Goal: Information Seeking & Learning: Learn about a topic

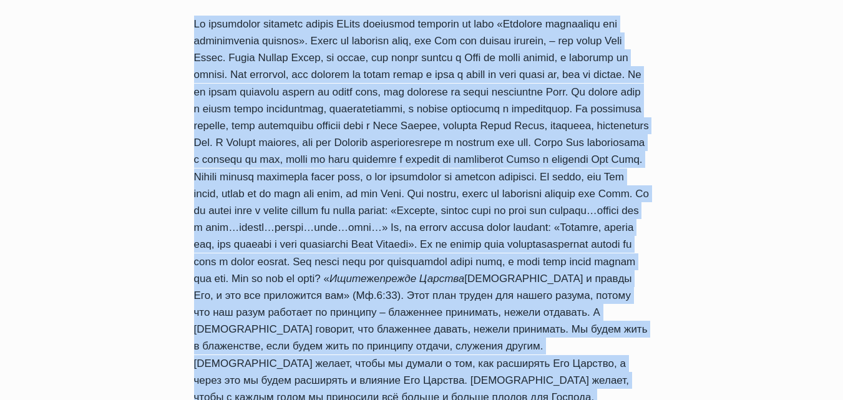
scroll to position [321, 0]
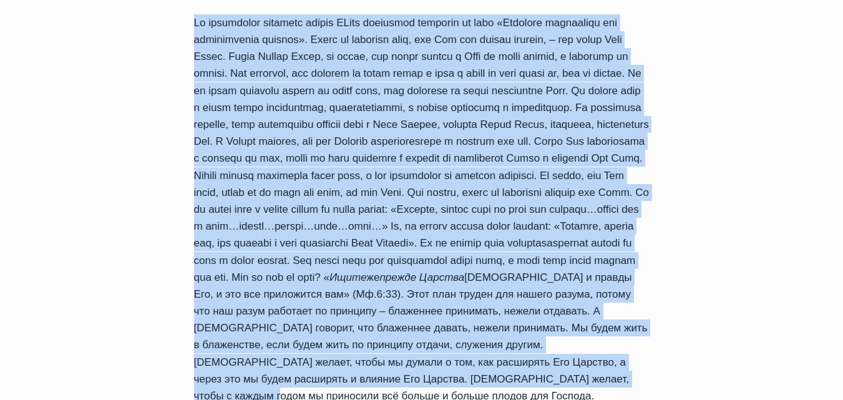
drag, startPoint x: 198, startPoint y: 74, endPoint x: 629, endPoint y: 344, distance: 508.4
click at [635, 354] on div "Обзор проповедей Духовное вооружение для царственного влияния. 2 часть. Автор […" at bounding box center [422, 173] width 496 height 592
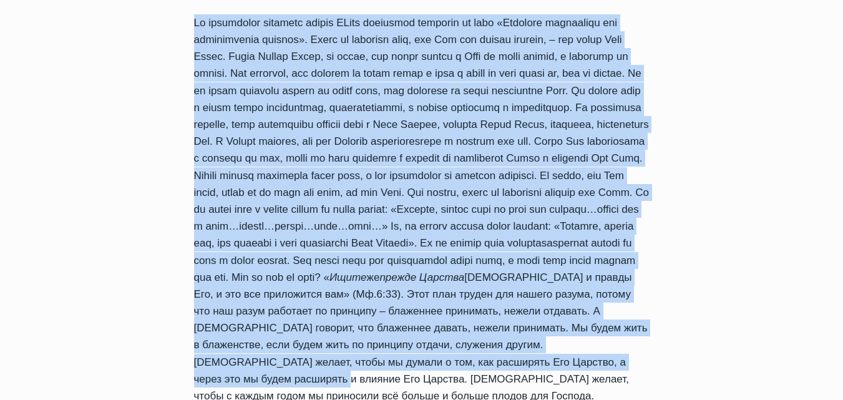
click at [4, 218] on div "Обзор проповедей Духовное вооружение для царственного влияния. 2 часть. Автор L…" at bounding box center [421, 384] width 843 height 1015
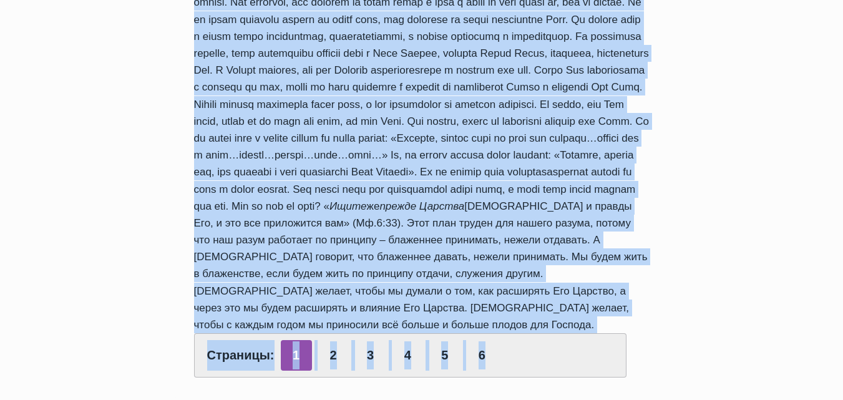
scroll to position [394, 0]
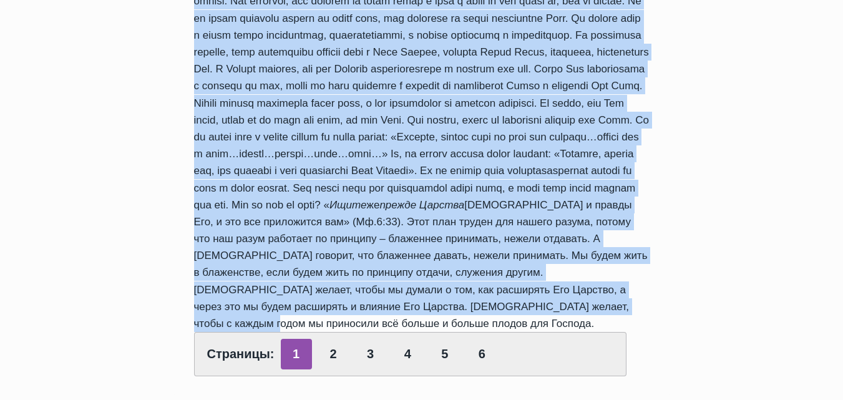
drag, startPoint x: 194, startPoint y: 62, endPoint x: 638, endPoint y: 274, distance: 491.8
click at [660, 290] on div "Обзор проповедей Духовное вооружение для царственного влияния. 2 часть. Автор L…" at bounding box center [422, 101] width 496 height 592
copy div "Духовное вооружение для царственного влияния. 2 часть. Автор Laura Grandāne 201…"
click at [330, 339] on link "2" at bounding box center [333, 354] width 31 height 31
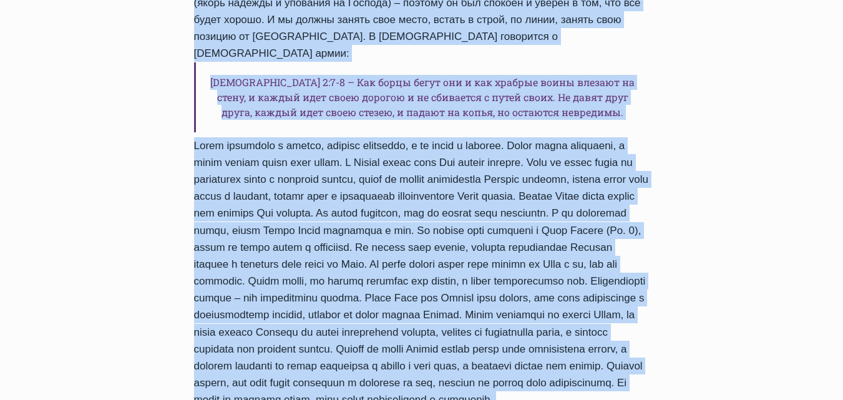
scroll to position [438, 0]
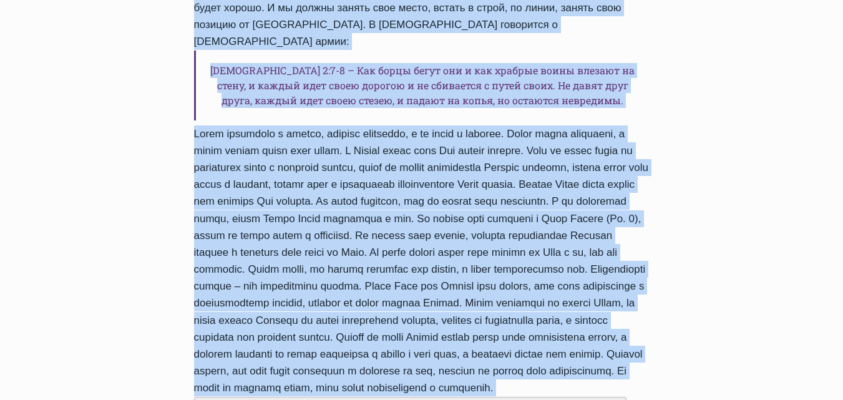
drag, startPoint x: 196, startPoint y: 195, endPoint x: 672, endPoint y: 343, distance: 498.2
click at [672, 343] on div "Обзор проповедей Духовное вооружение для царственного влияния. 2 часть. Автор L…" at bounding box center [421, 312] width 525 height 1105
copy div "Духовное вооружение для царственного влияния. 2 часть. Автор Laura Grandāne 201…"
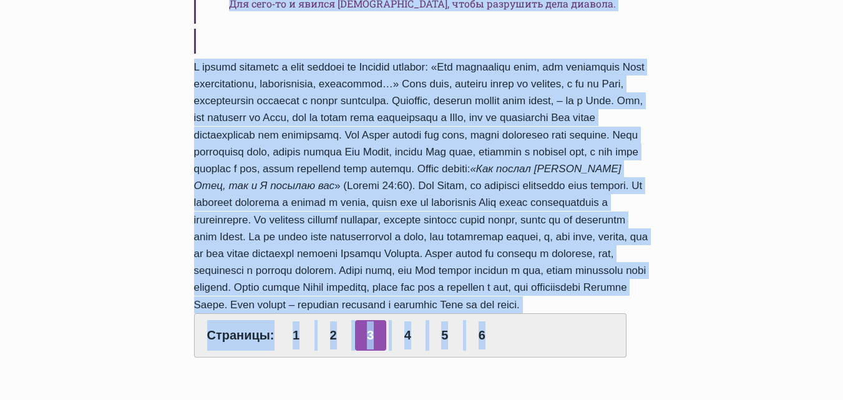
scroll to position [818, 0]
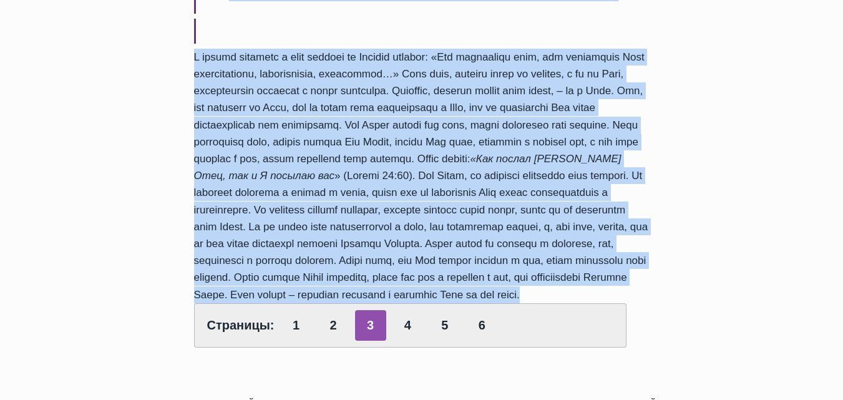
drag, startPoint x: 198, startPoint y: 198, endPoint x: 689, endPoint y: 296, distance: 500.2
click at [689, 296] on div "Обзор проповедей Духовное вооружение для царственного влияния. 2 часть. Автор […" at bounding box center [421, 184] width 843 height 1608
copy div "Loremips dolorsitam con adipiscingel seddoei. 4 tempo. Incid Utlab Etdolore 360…"
click at [403, 328] on link "4" at bounding box center [407, 325] width 31 height 31
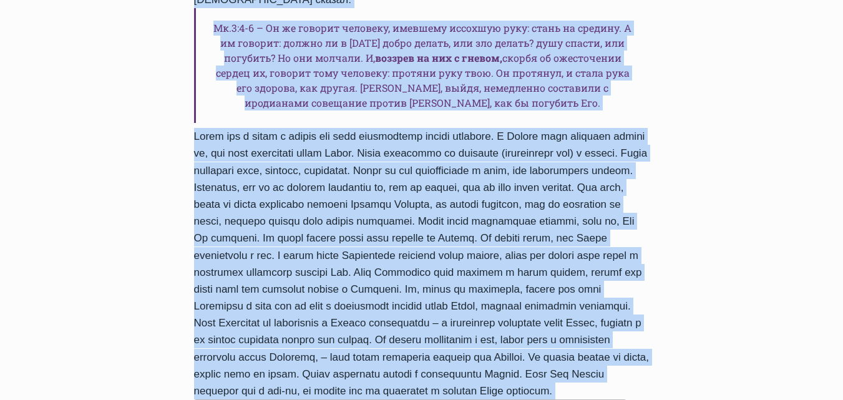
scroll to position [524, 0]
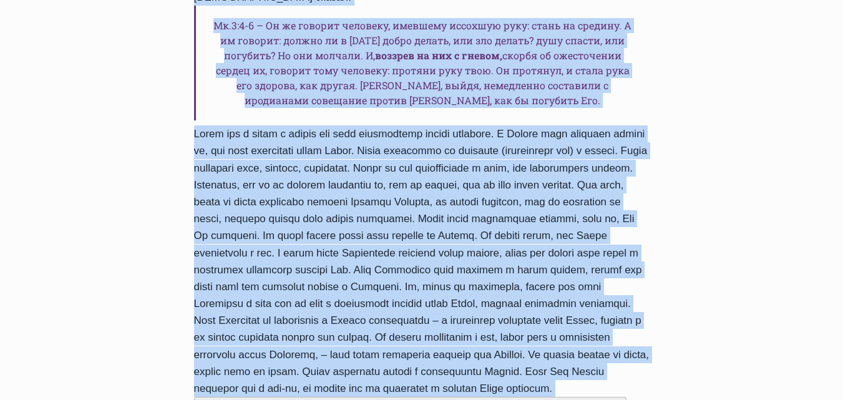
drag, startPoint x: 195, startPoint y: 195, endPoint x: 647, endPoint y: 324, distance: 469.8
click at [647, 324] on div "Обзор проповедей Духовное вооружение для царственного влияния. 2 часть. Автор L…" at bounding box center [422, 68] width 496 height 787
copy div "Духовное вооружение для царственного влияния. 2 часть. Автор Laura Grandāne 201…"
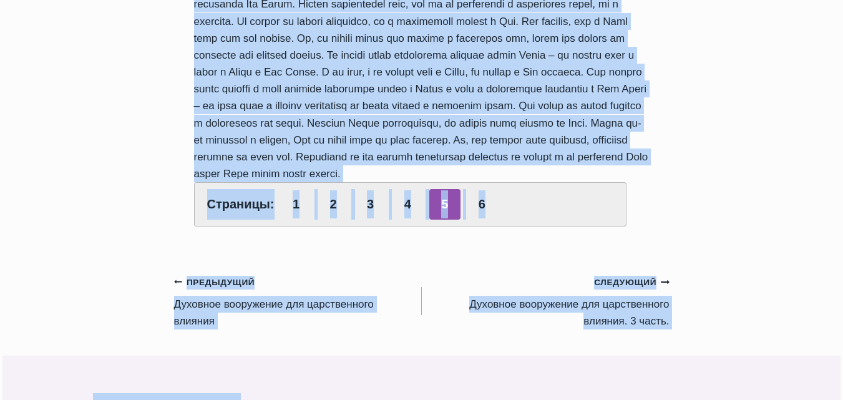
scroll to position [740, 0]
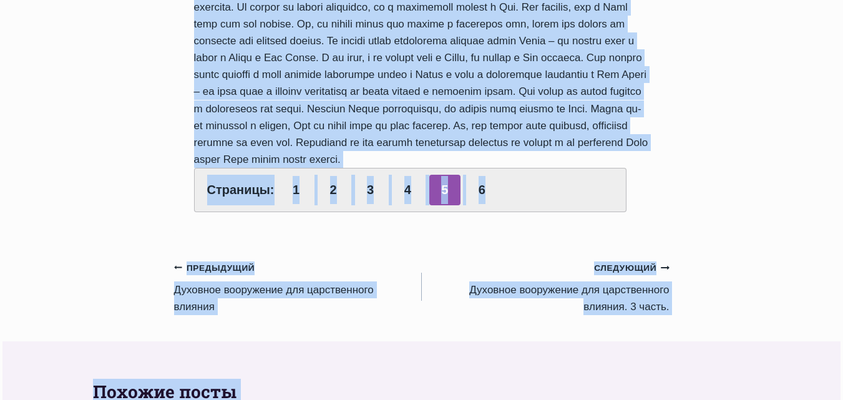
drag, startPoint x: 197, startPoint y: 201, endPoint x: 697, endPoint y: 121, distance: 506.8
click at [697, 121] on div "Обзор проповедей Духовное вооружение для царственного влияния. 2 часть. Автор […" at bounding box center [421, 165] width 843 height 1413
copy div "Loremips dolorsitam con adipiscingel seddoei. 7 tempo. Incid Utlab Etdolore 955…"
click at [479, 175] on link "6" at bounding box center [481, 190] width 31 height 31
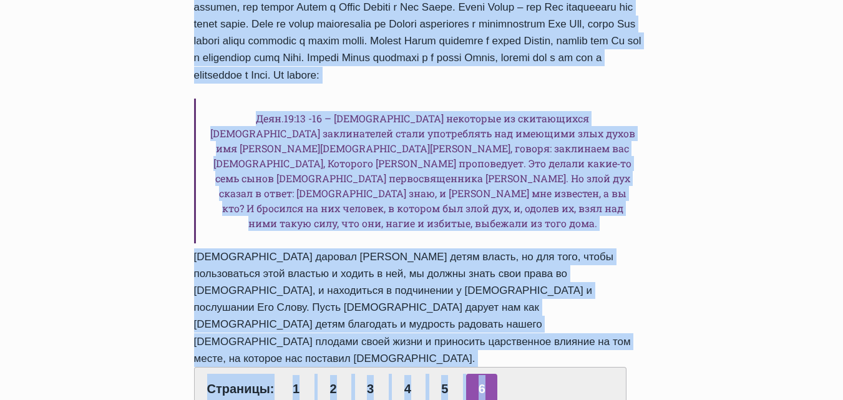
scroll to position [822, 0]
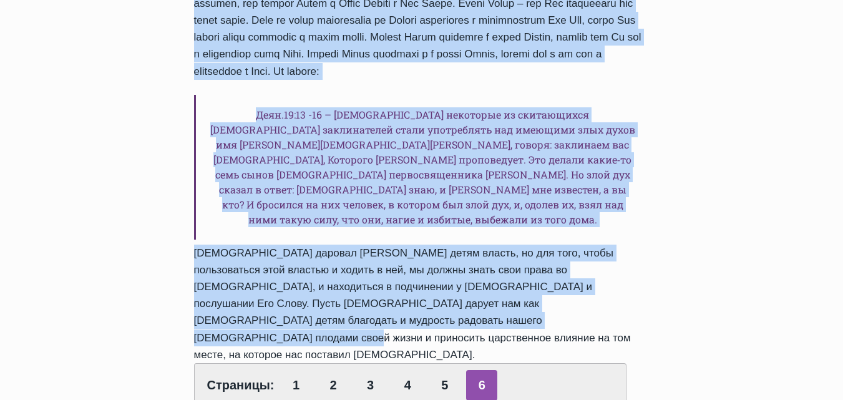
drag, startPoint x: 196, startPoint y: 197, endPoint x: 677, endPoint y: 271, distance: 486.2
click at [677, 271] on div "Обзор проповедей Духовное вооружение для царственного влияния. 2 часть. Автор L…" at bounding box center [421, 240] width 525 height 1727
copy div "Духовное вооружение для царственного влияния. 2 часть. Автор Laura Grandāne 201…"
